Goal: Navigation & Orientation: Find specific page/section

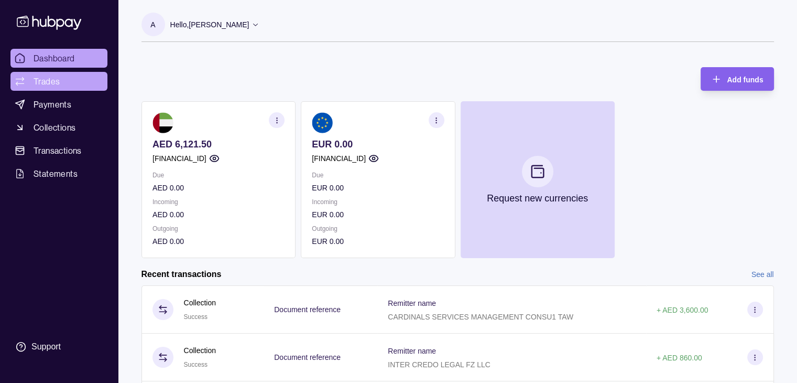
click at [73, 73] on link "Trades" at bounding box center [58, 81] width 97 height 19
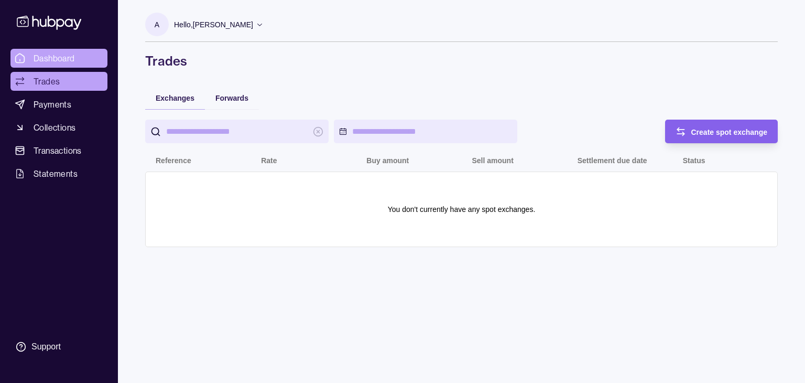
click at [75, 57] on link "Dashboard" at bounding box center [58, 58] width 97 height 19
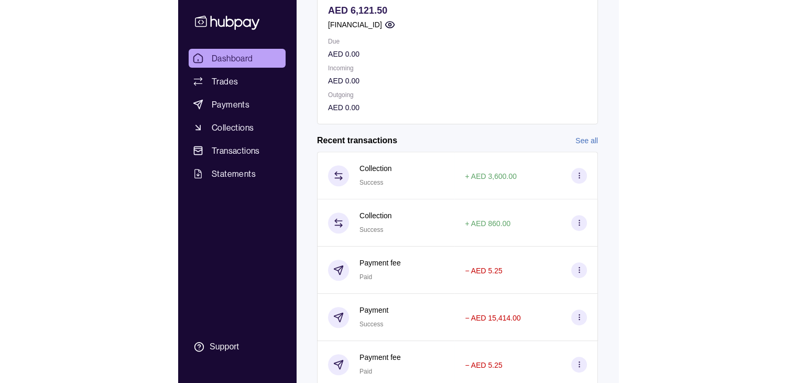
scroll to position [128, 0]
